Goal: Find specific page/section: Find specific page/section

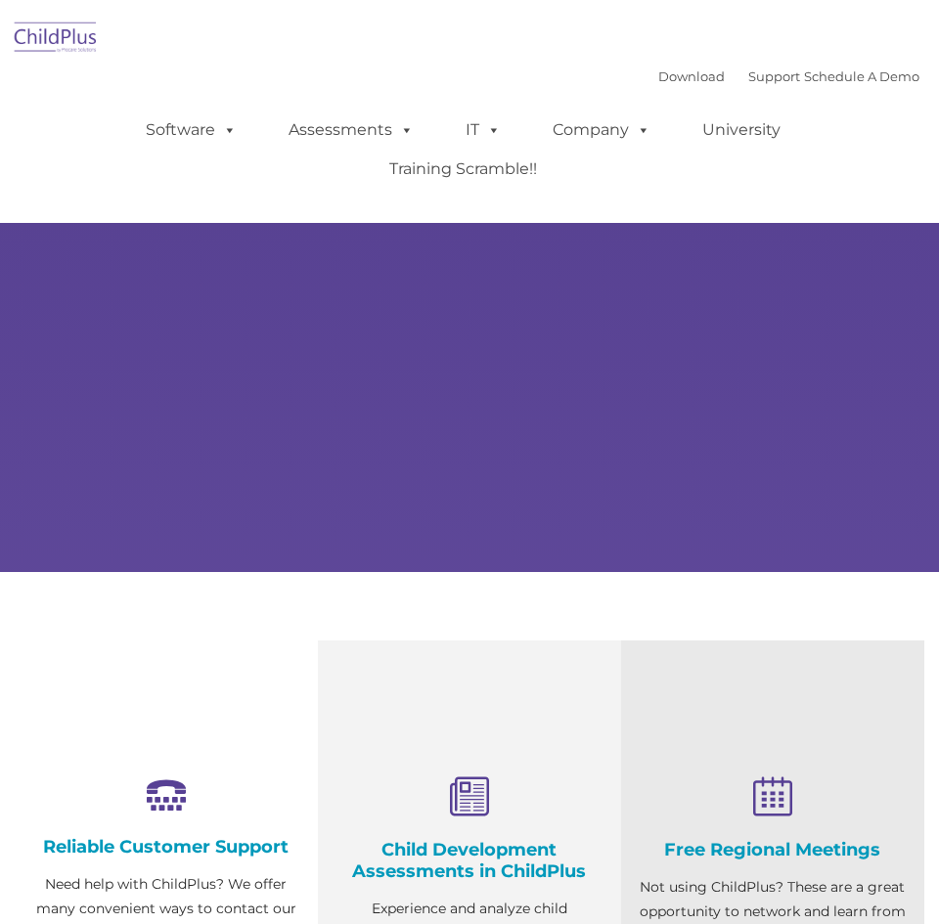
select select "MEDIUM"
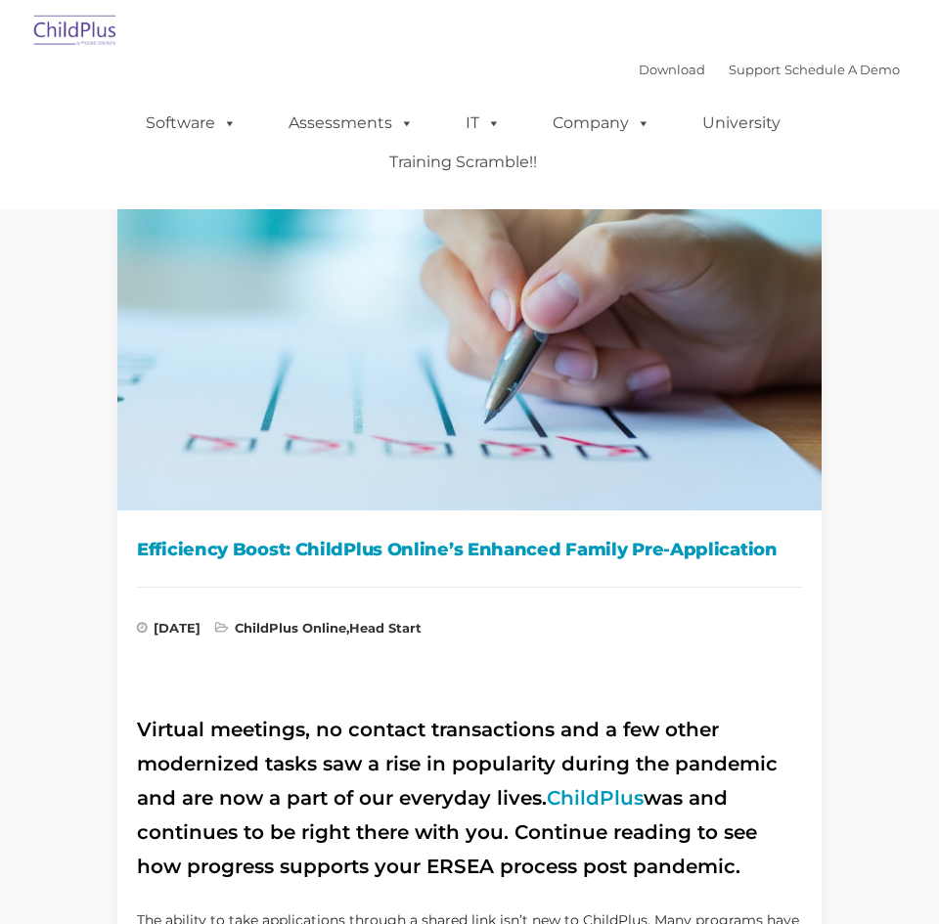
type input ""
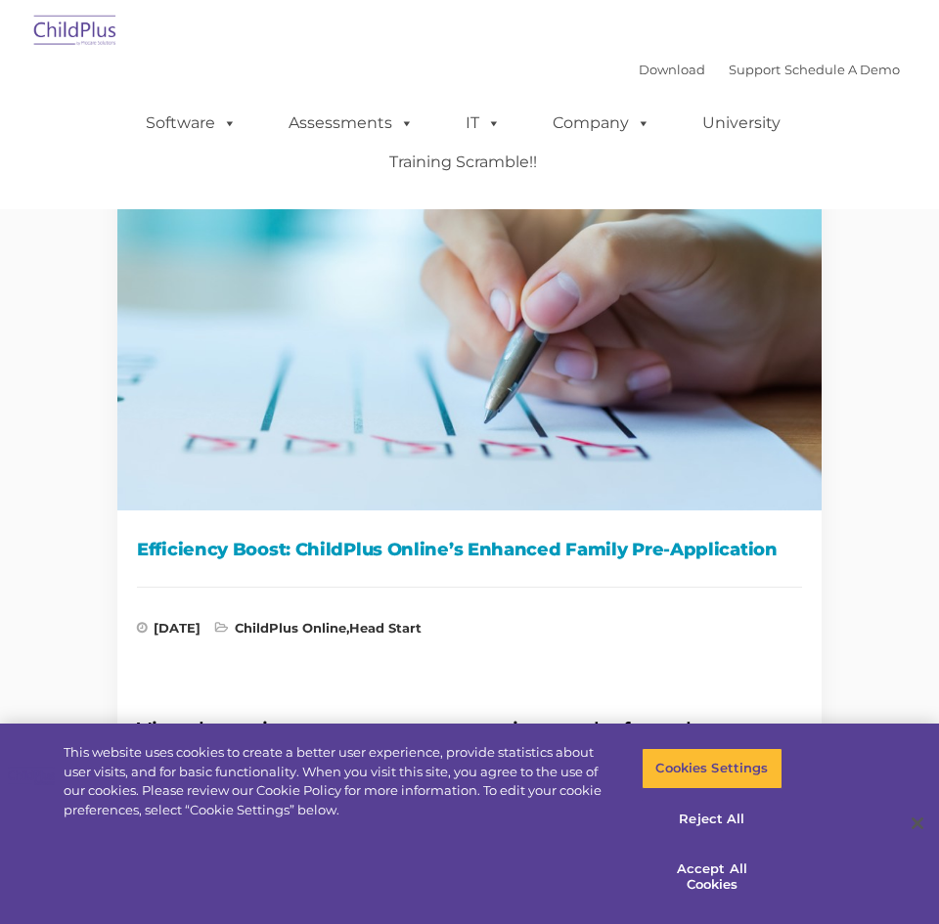
click at [208, 384] on img at bounding box center [470, 304] width 734 height 413
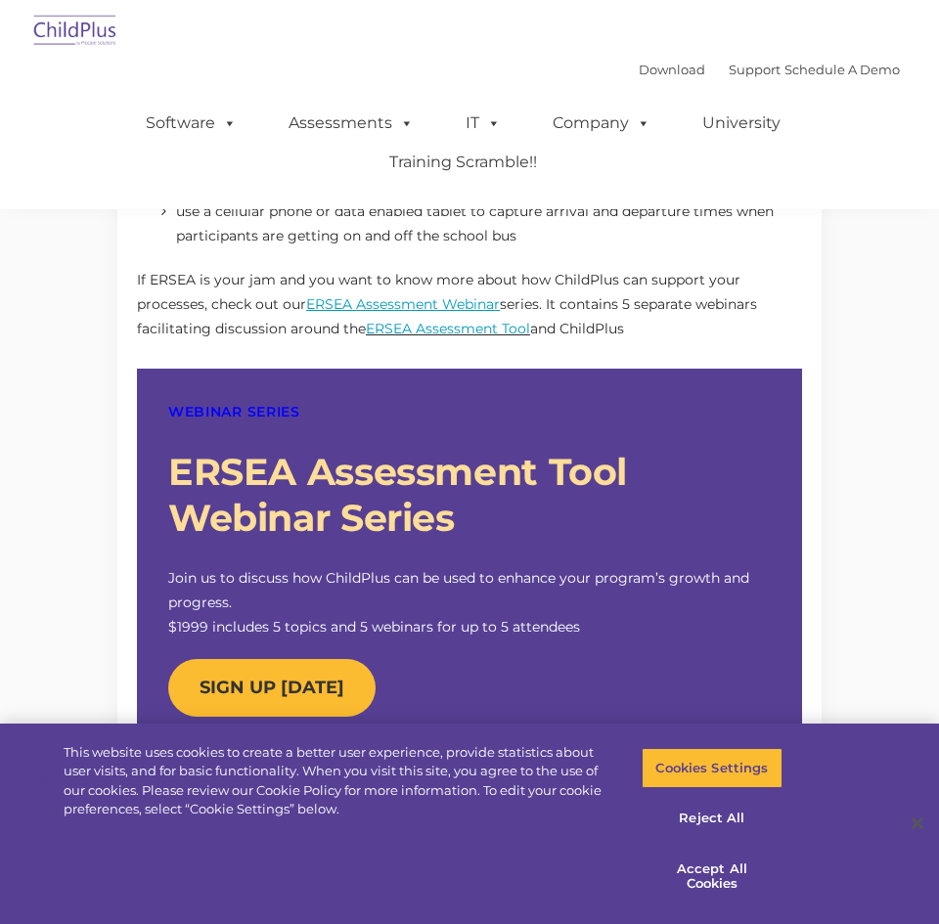
scroll to position [1615, 0]
